Goal: Find specific page/section: Find specific page/section

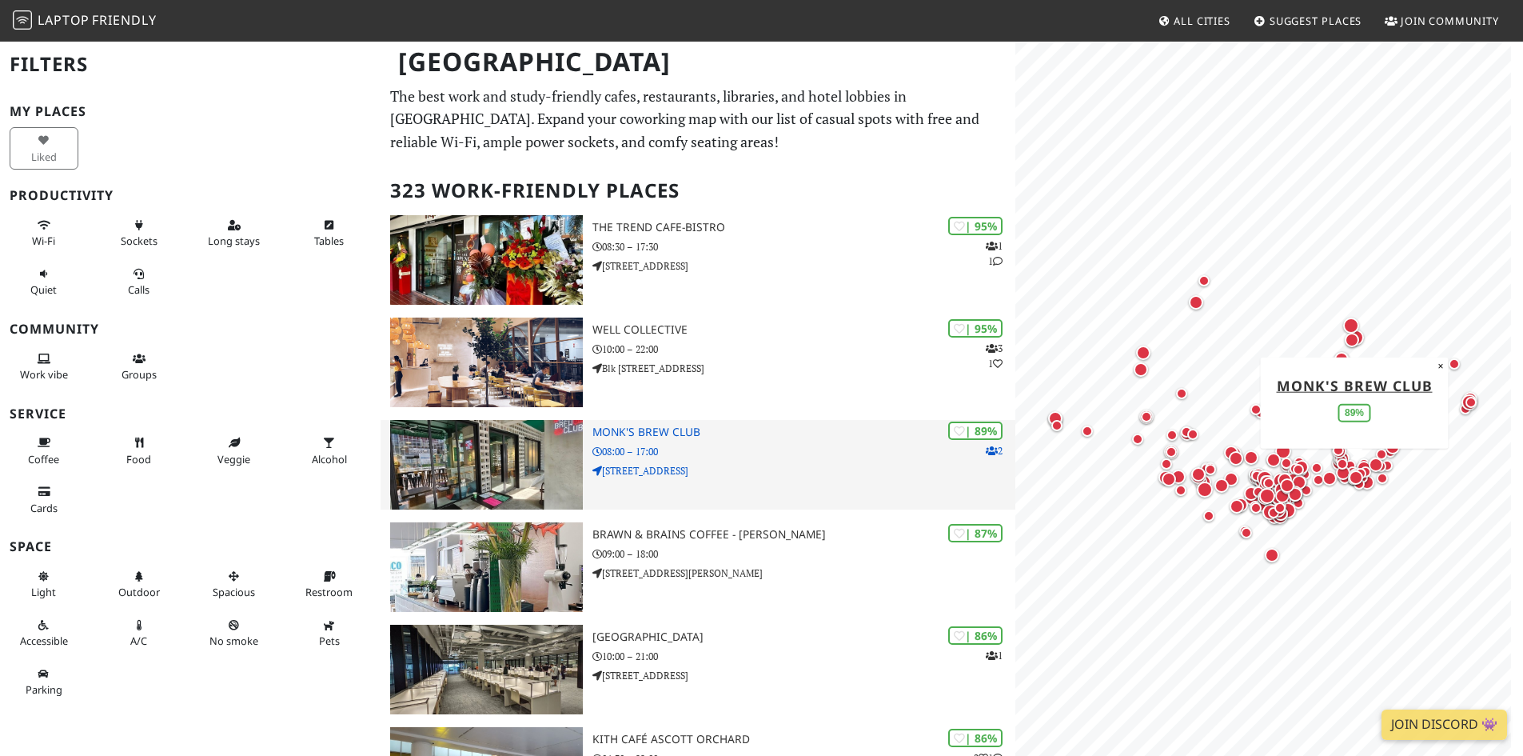
click at [489, 490] on img at bounding box center [486, 465] width 193 height 90
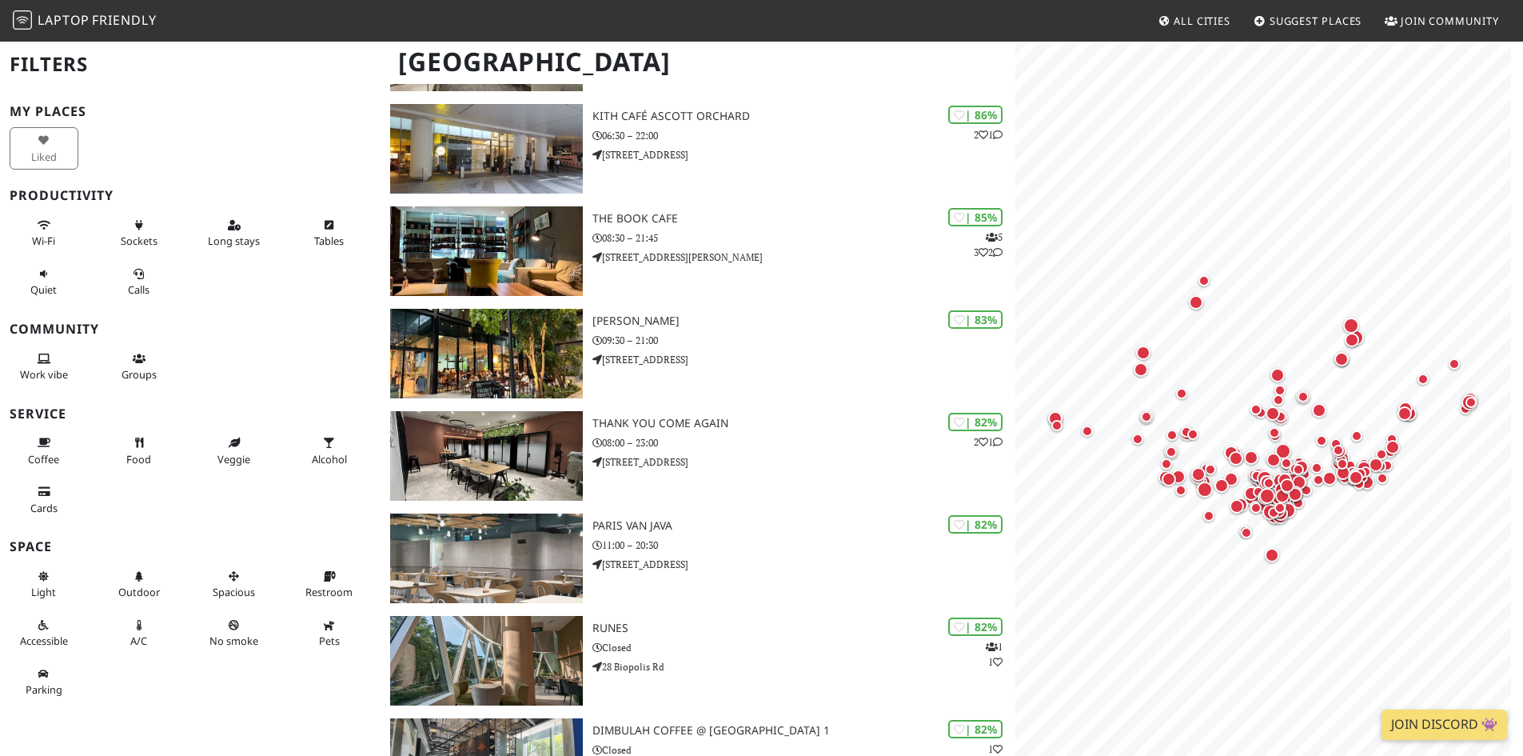
scroll to position [640, 0]
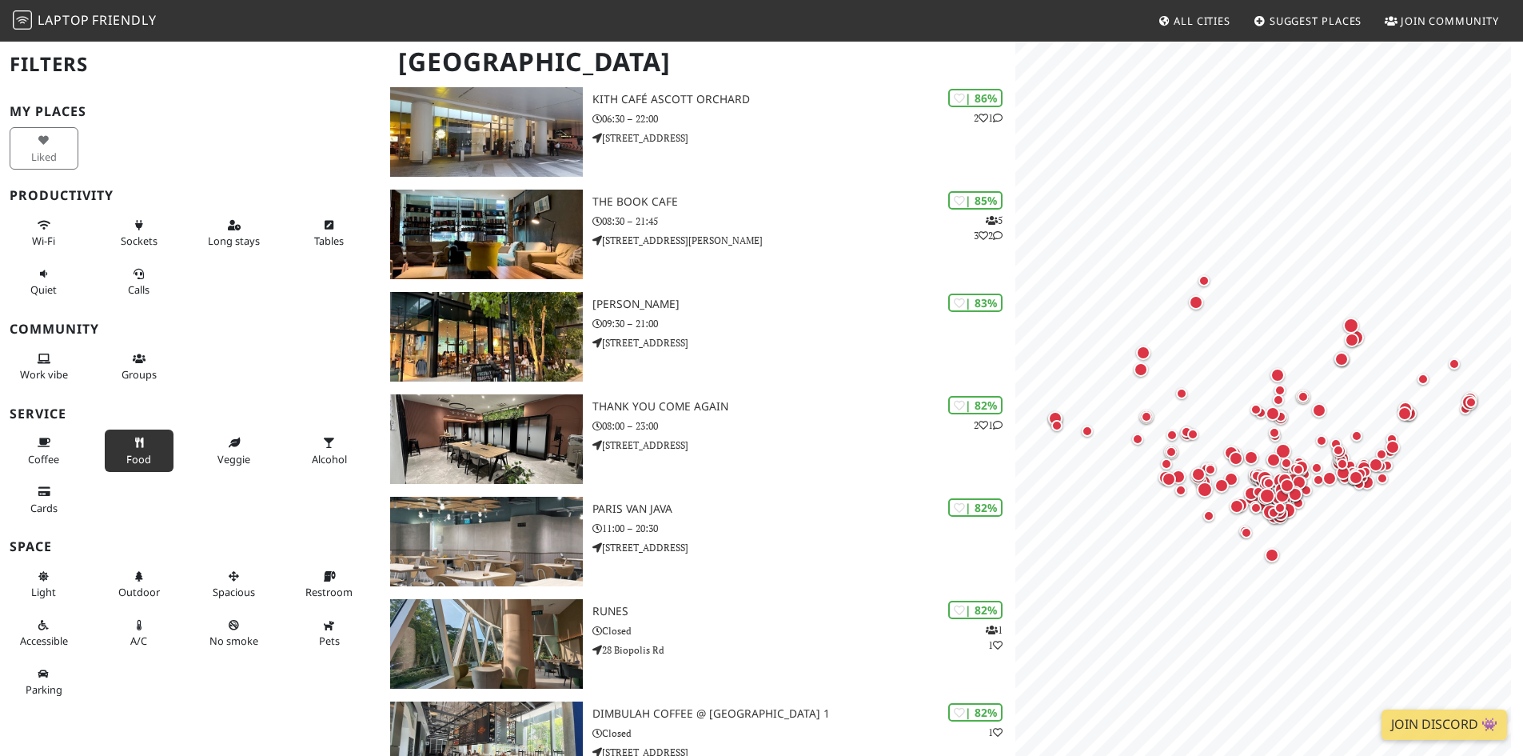
click at [142, 461] on span "Food" at bounding box center [138, 459] width 25 height 14
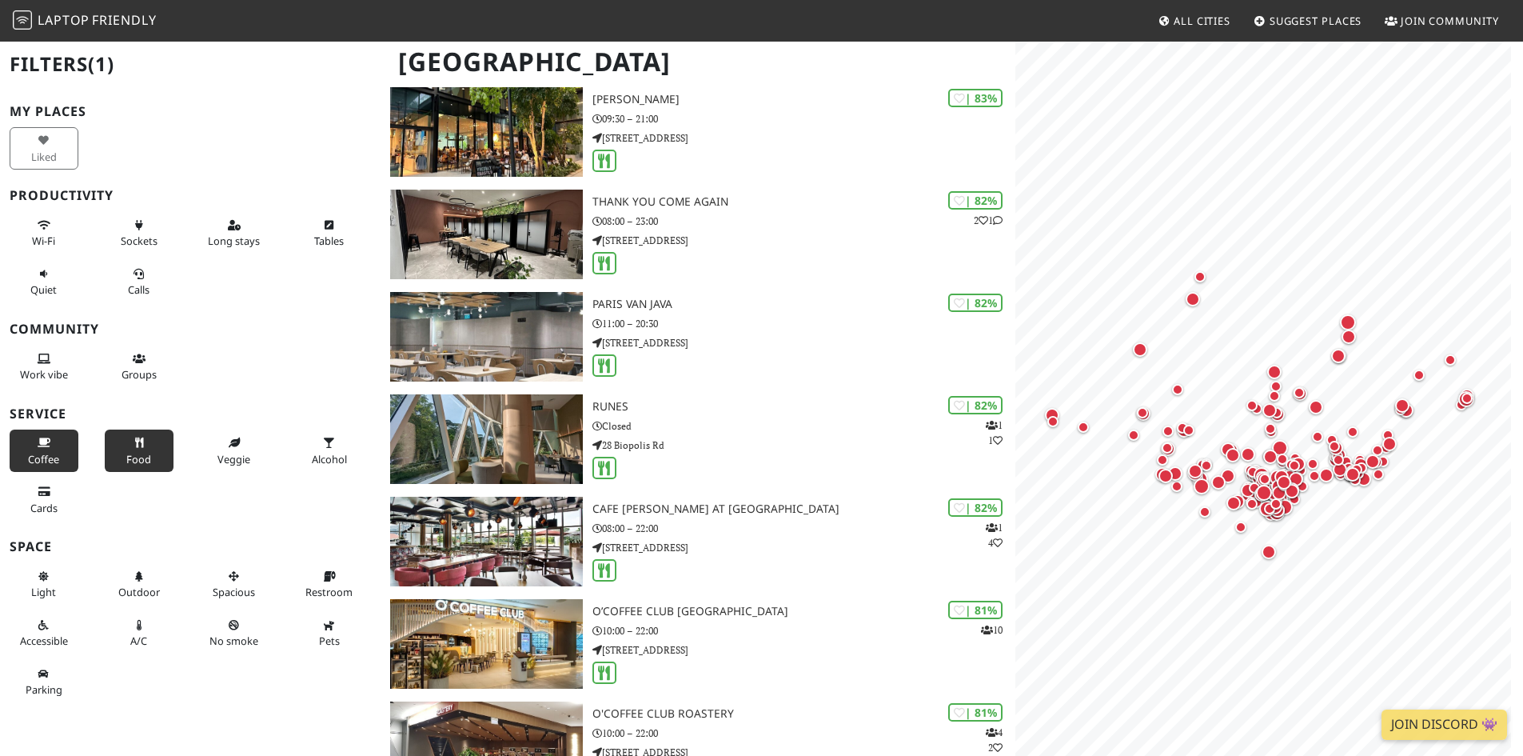
click at [38, 441] on icon at bounding box center [44, 443] width 13 height 10
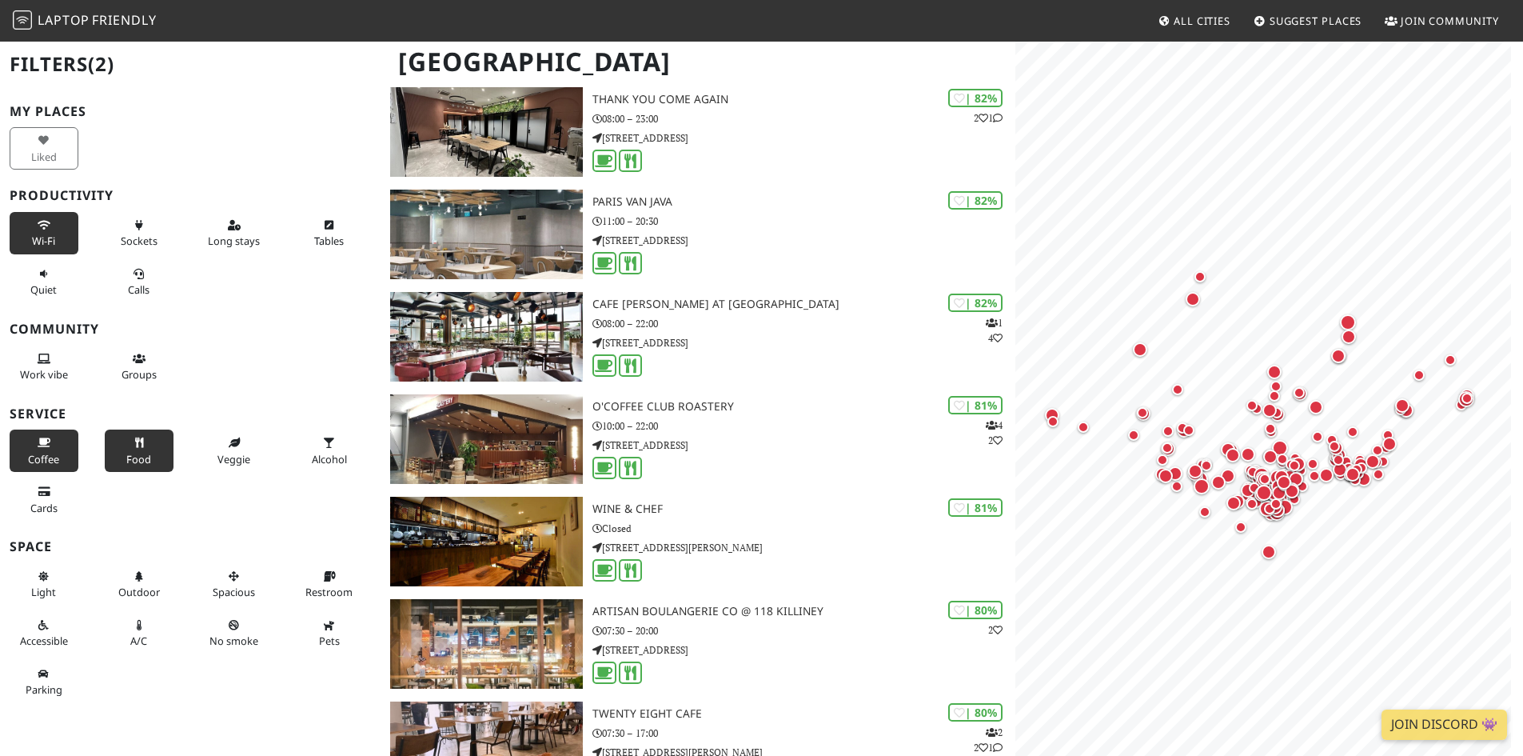
click at [39, 224] on icon at bounding box center [44, 226] width 13 height 10
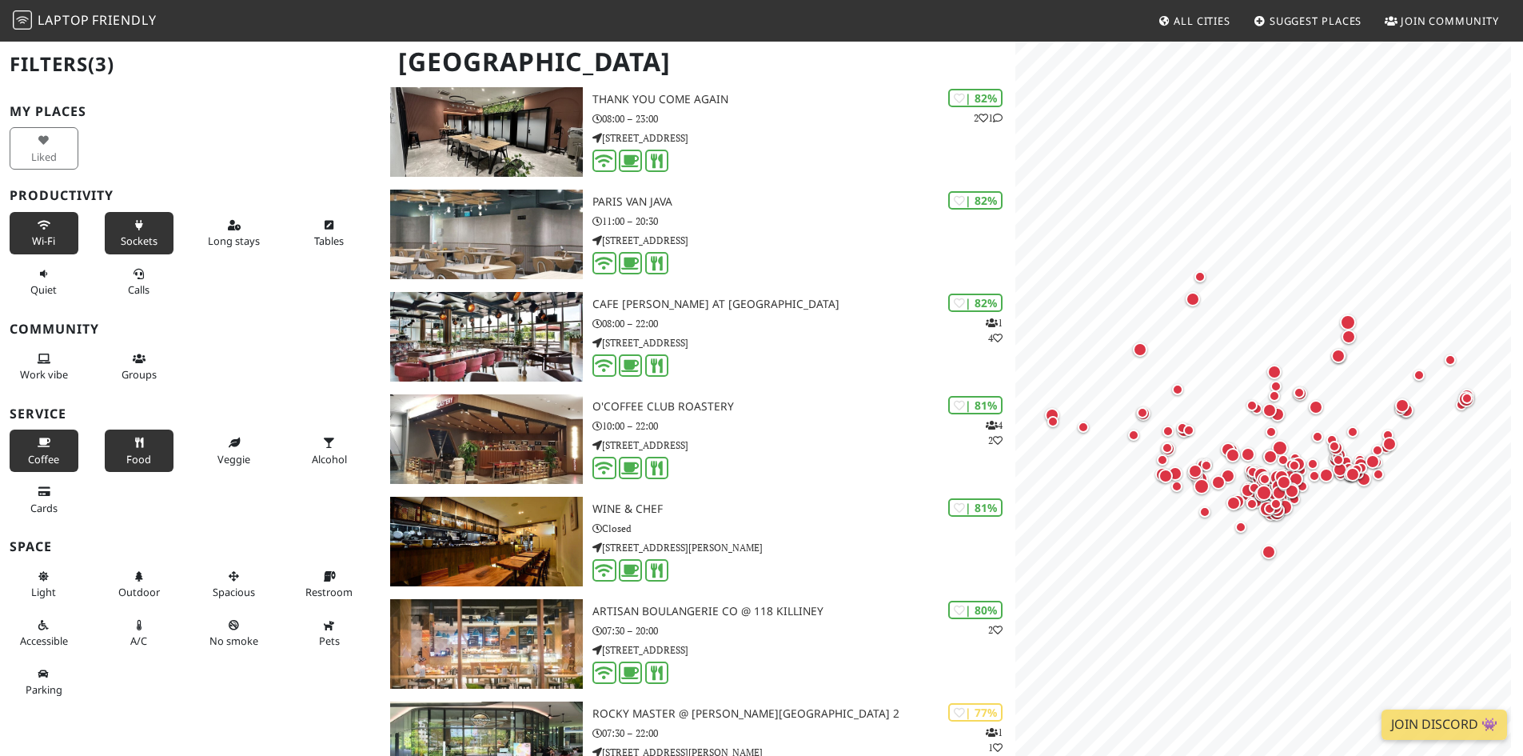
click at [124, 230] on button "Sockets" at bounding box center [139, 233] width 69 height 42
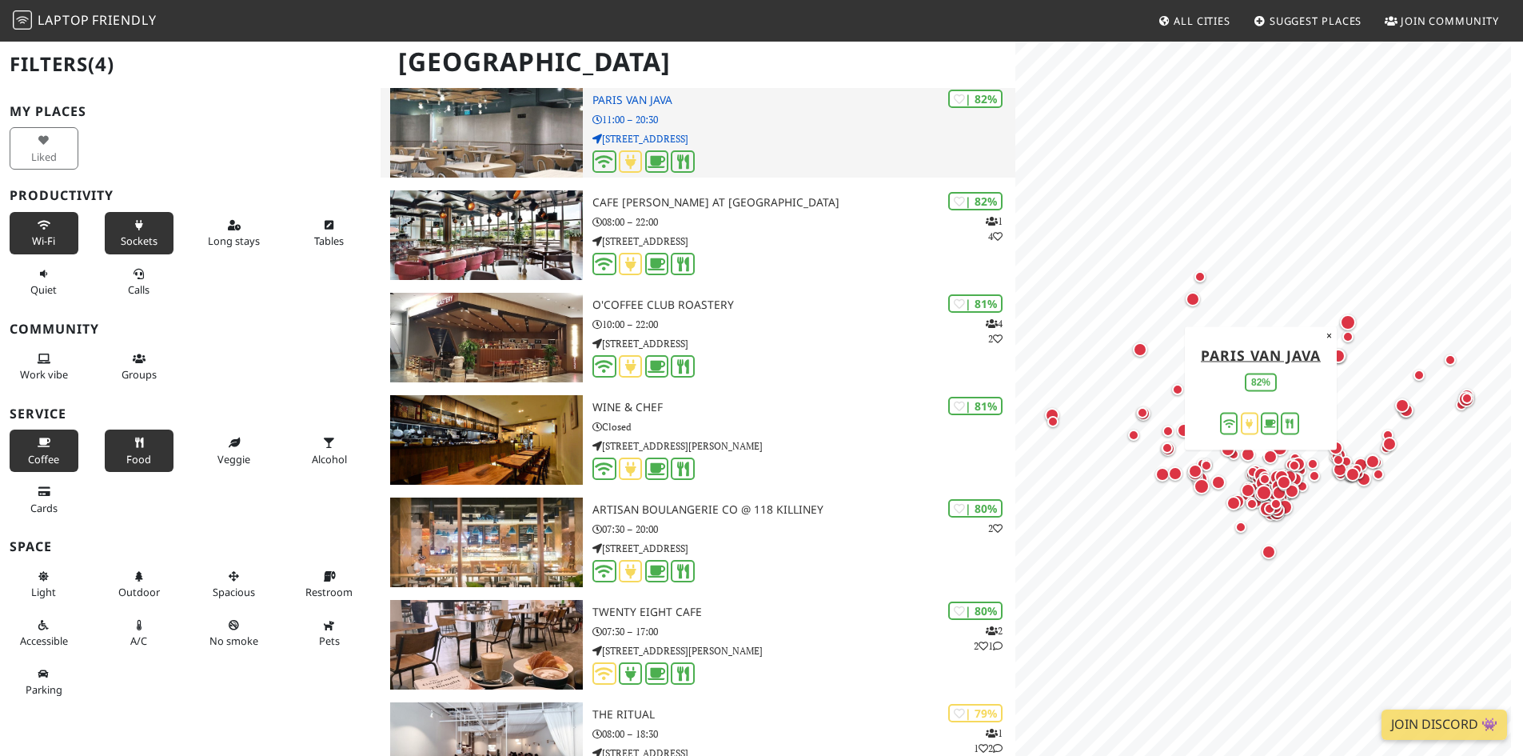
scroll to position [960, 0]
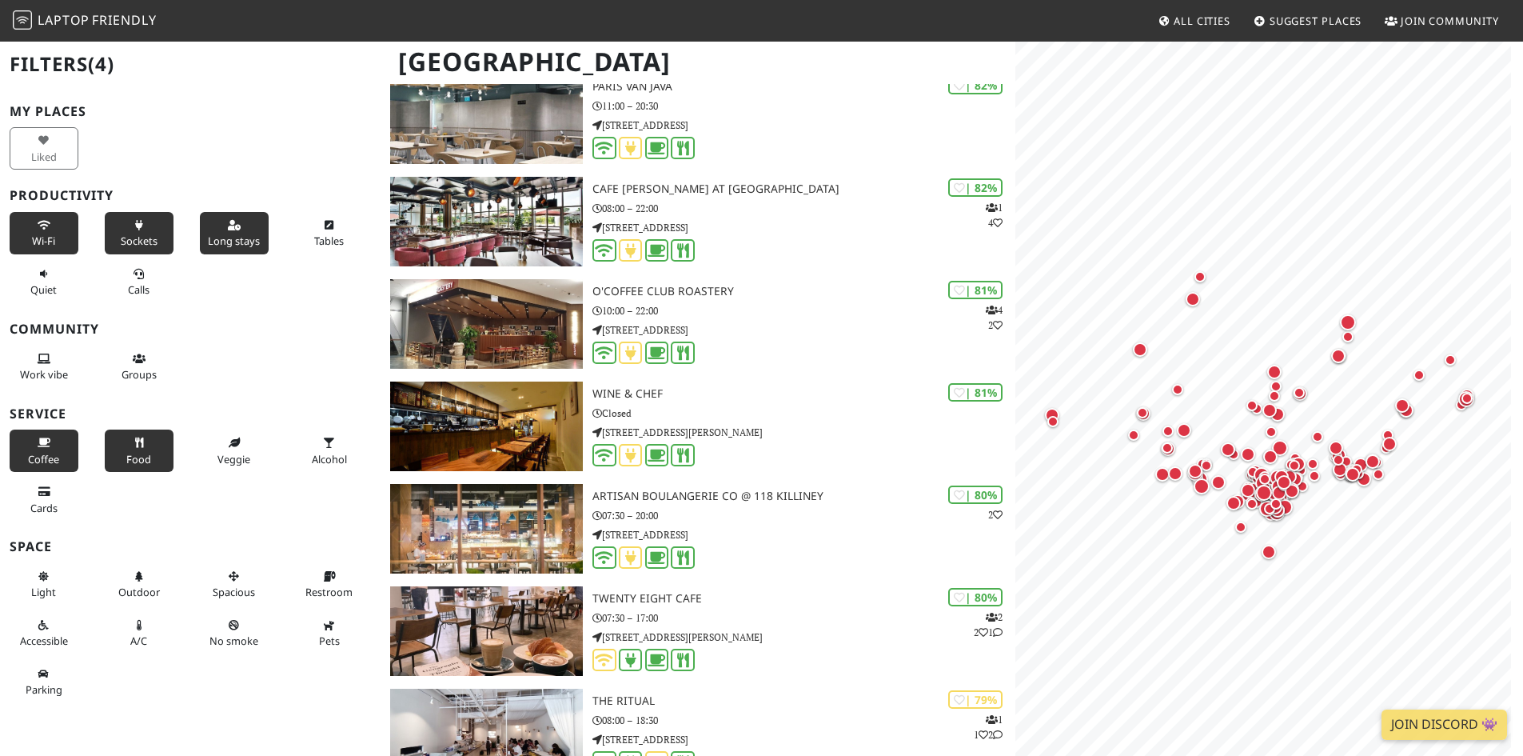
click at [233, 222] on button "Long stays" at bounding box center [234, 233] width 69 height 42
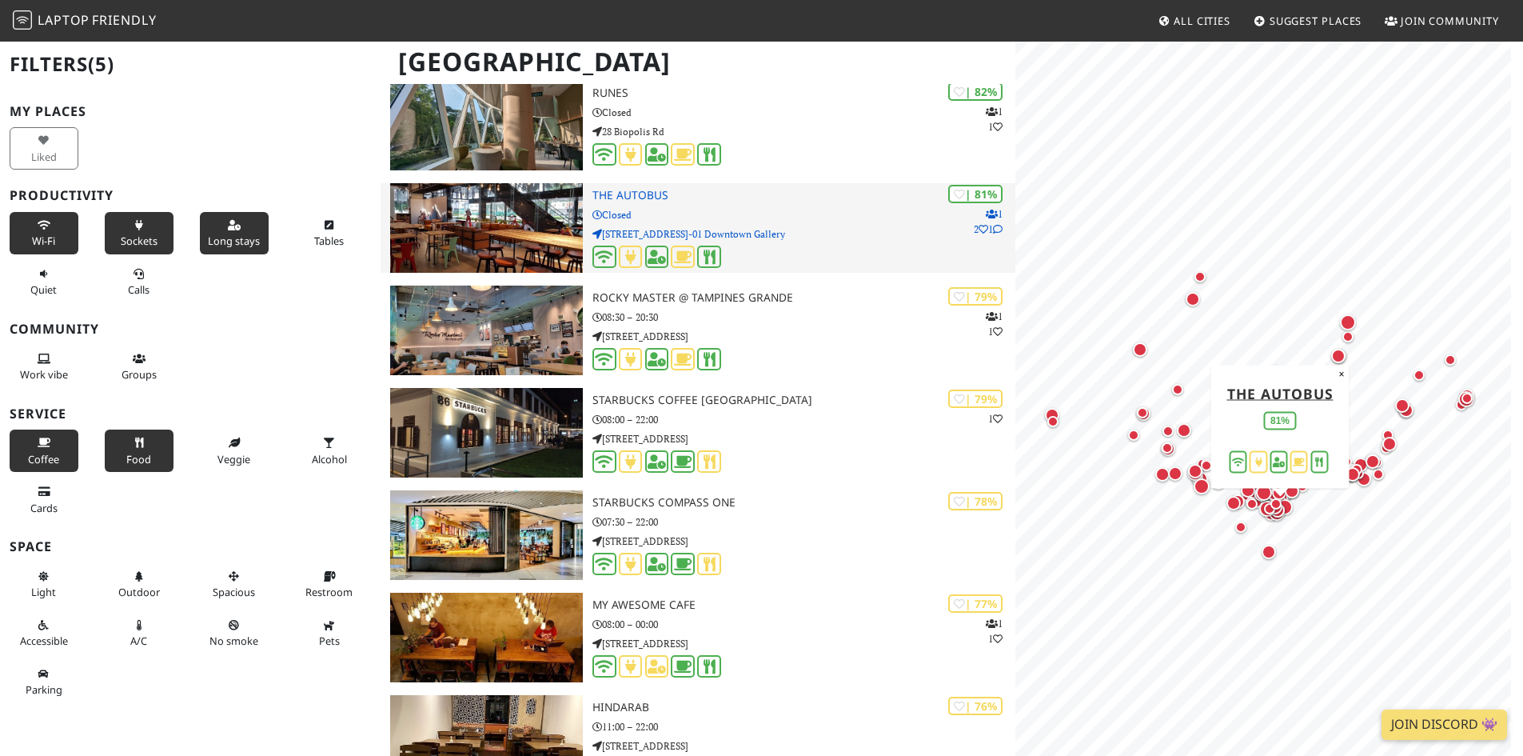
scroll to position [2159, 0]
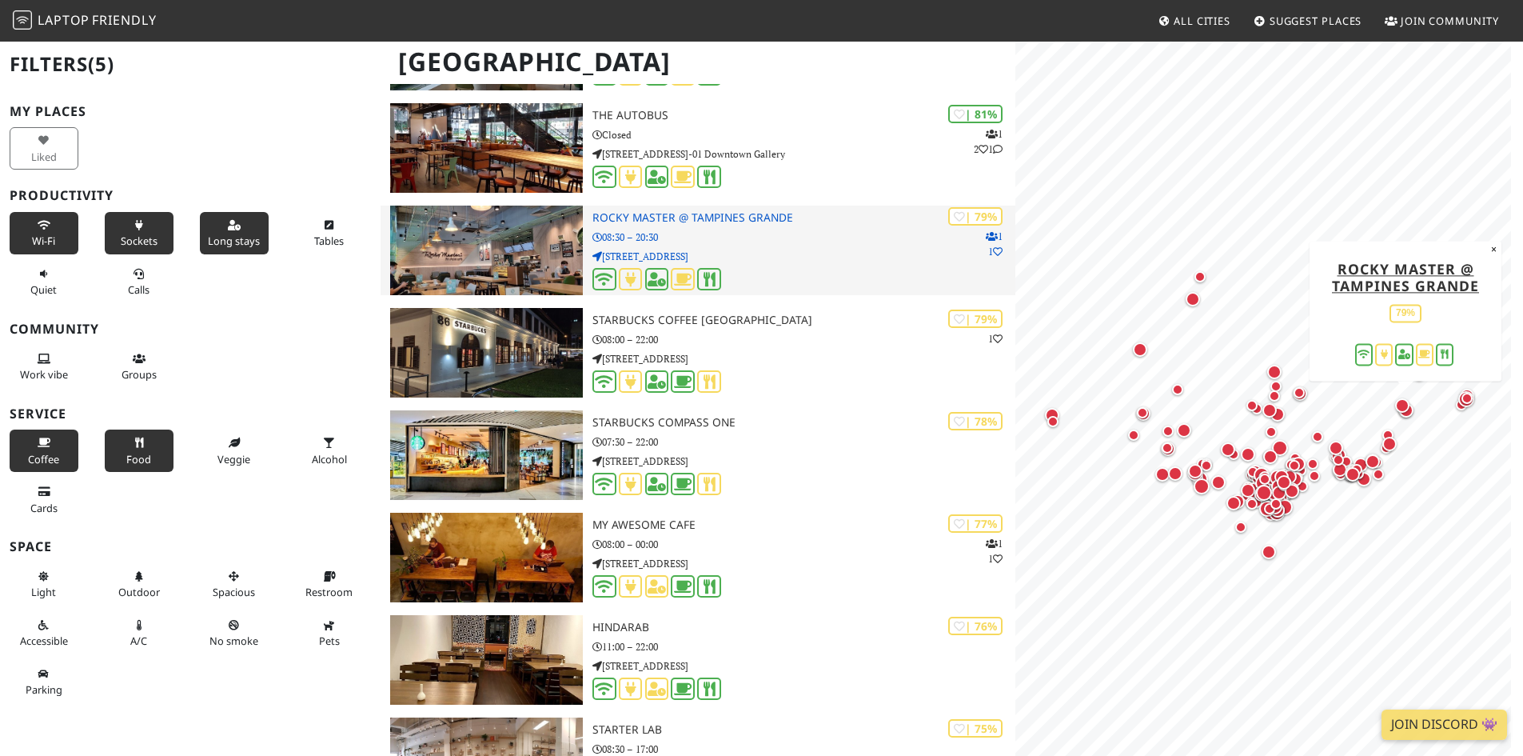
click at [804, 264] on div "| 79% 1 1 Rocky Master @ [GEOGRAPHIC_DATA] 08:30 – 20:30 [STREET_ADDRESS]" at bounding box center [804, 250] width 423 height 90
click at [674, 223] on h3 "Rocky Master @ Tampines Grande" at bounding box center [804, 218] width 423 height 14
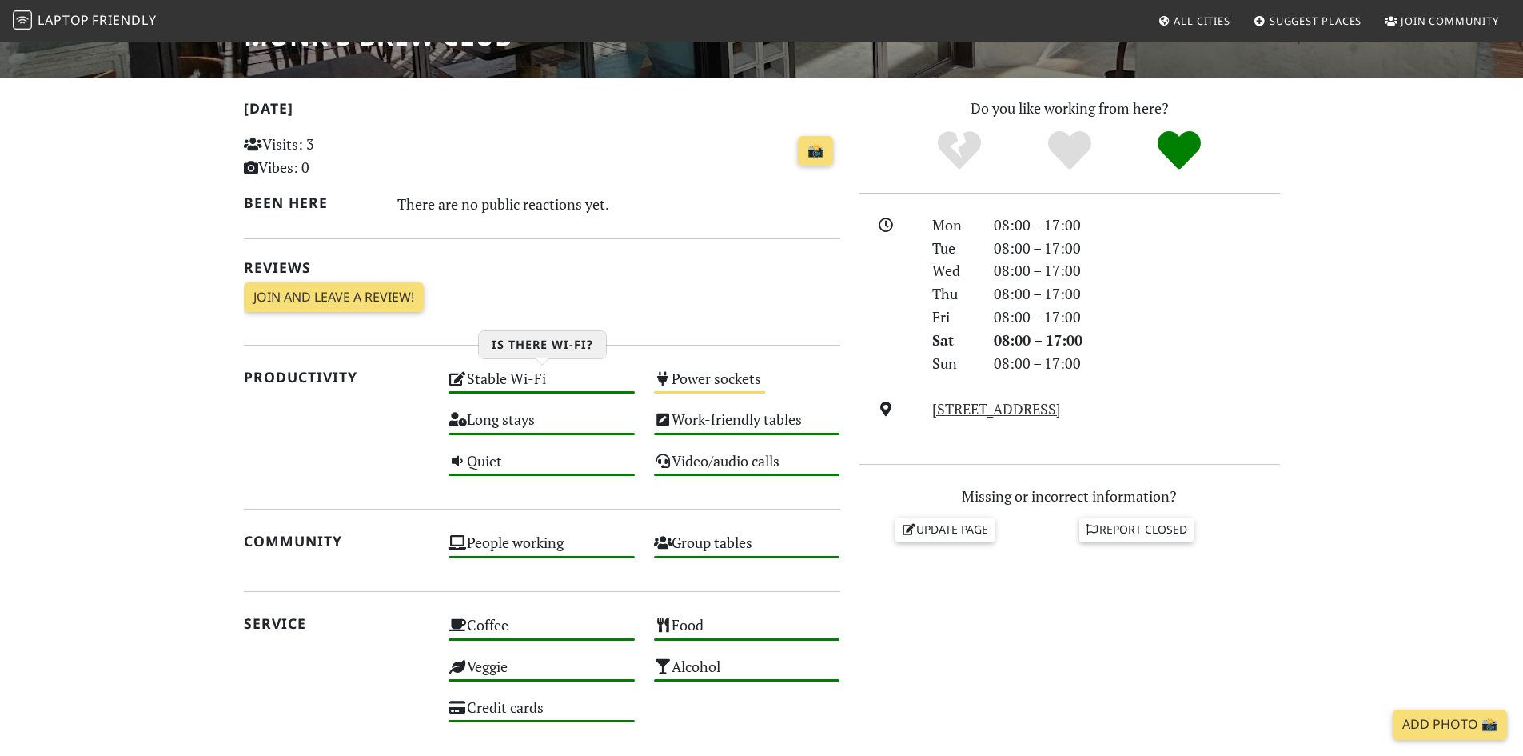
scroll to position [320, 0]
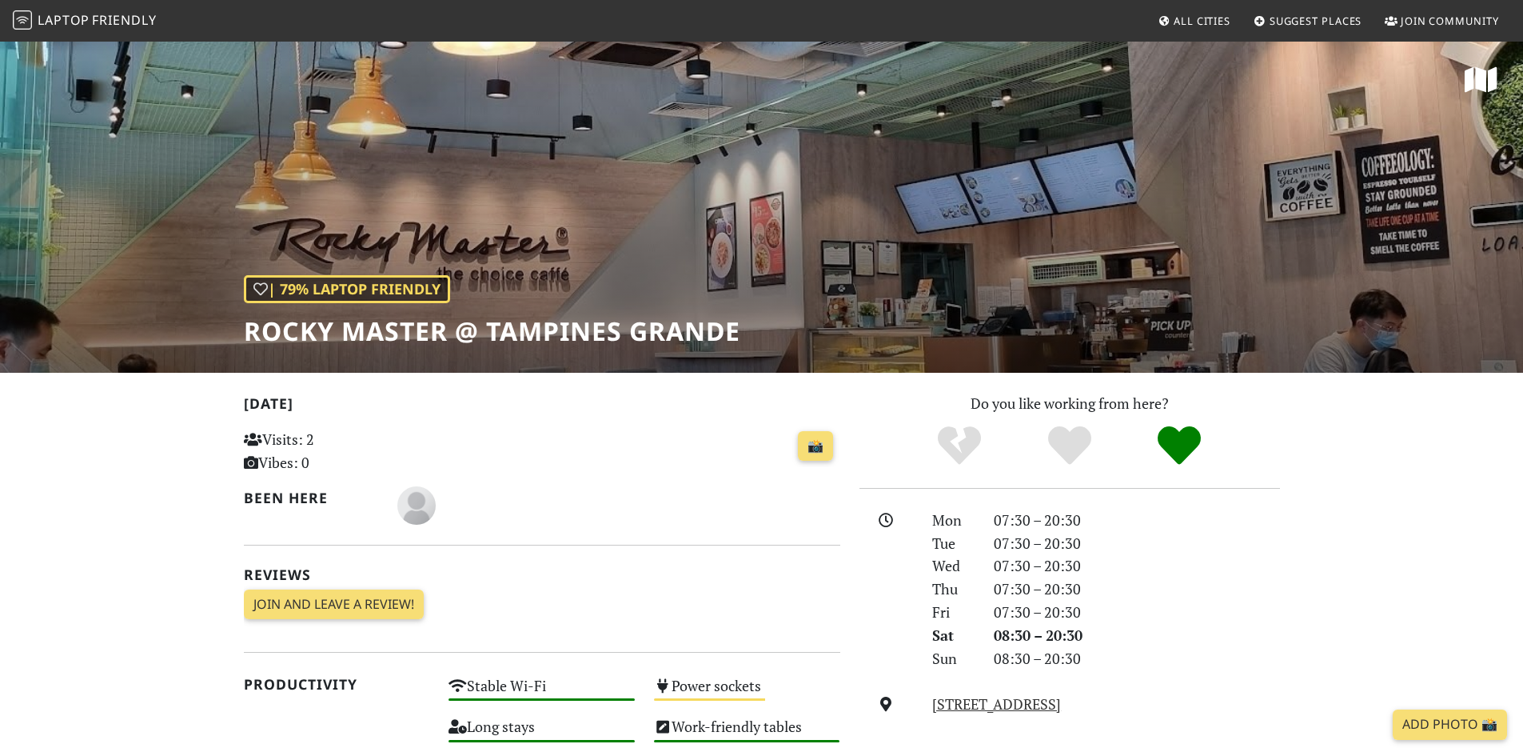
click at [718, 339] on h1 "Rocky Master @ Tampines Grande" at bounding box center [492, 331] width 497 height 30
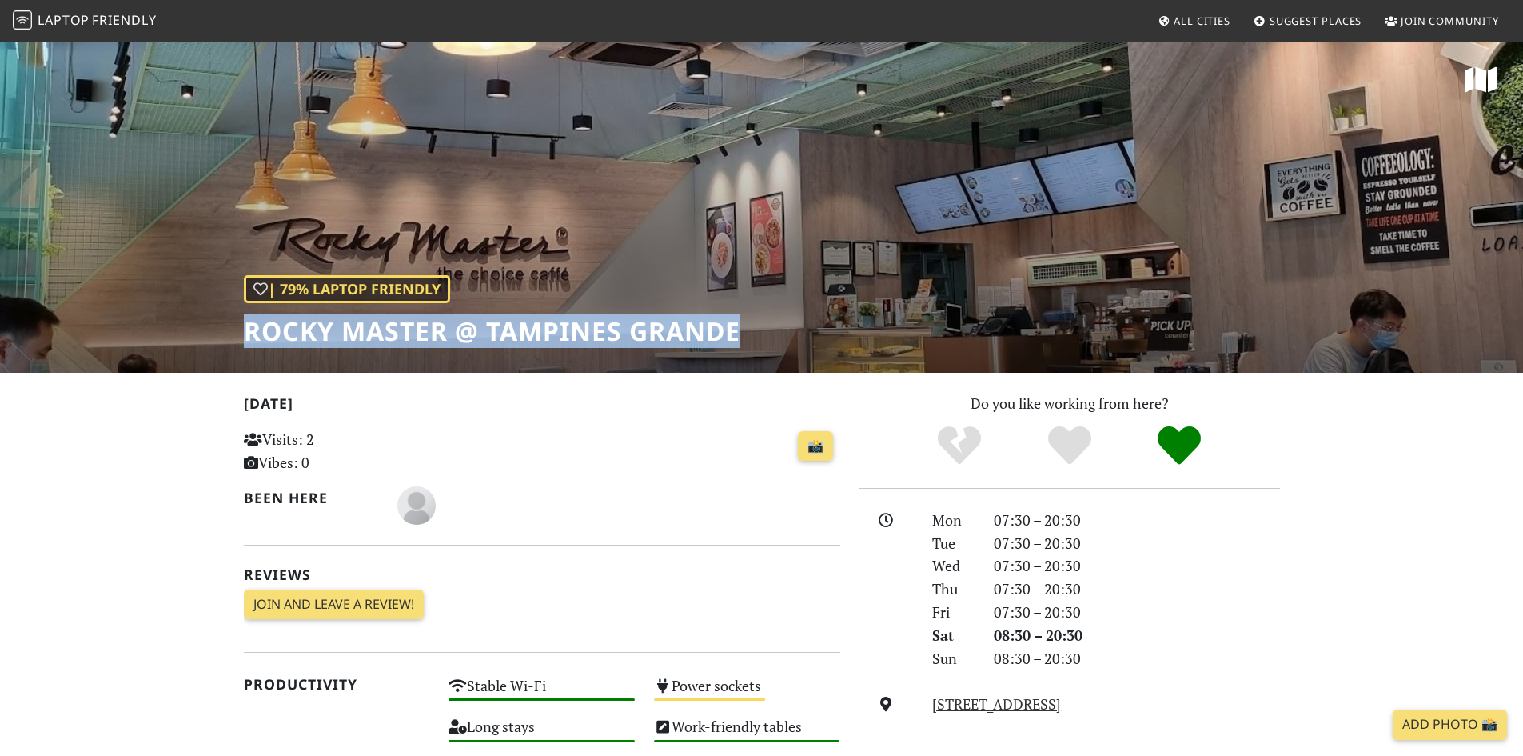
click at [718, 339] on h1 "Rocky Master @ Tampines Grande" at bounding box center [492, 331] width 497 height 30
copy div "Rocky Master @ Tampines Grande"
